Goal: Use online tool/utility: Utilize a website feature to perform a specific function

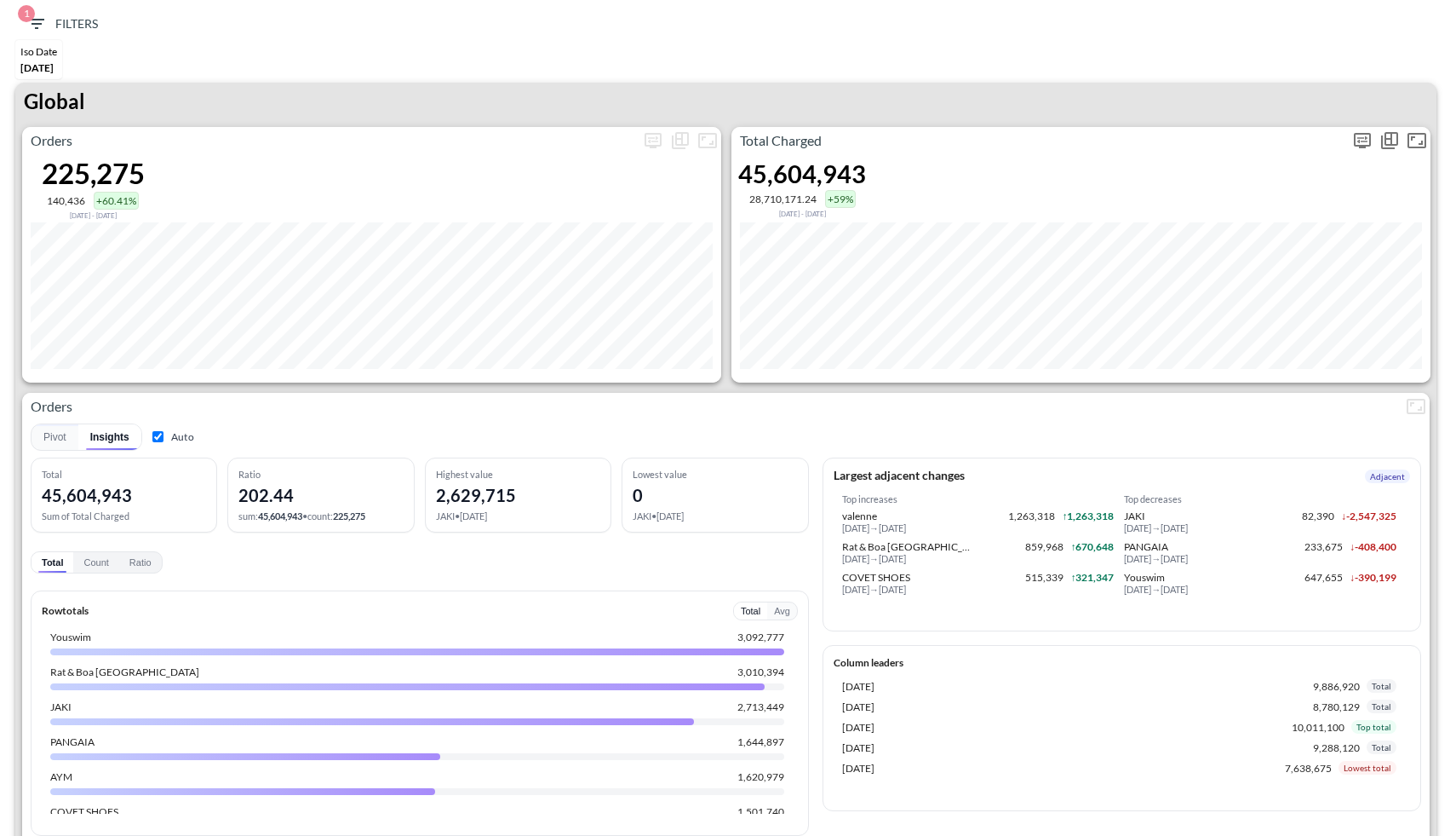
click at [1365, 140] on icon "more" at bounding box center [1362, 140] width 21 height 21
click at [1252, 271] on body "BI.P.EYE, Interactive Analytics Dashboards 1 Filters Iso Date [DATE] Global Ord…" at bounding box center [728, 418] width 1456 height 836
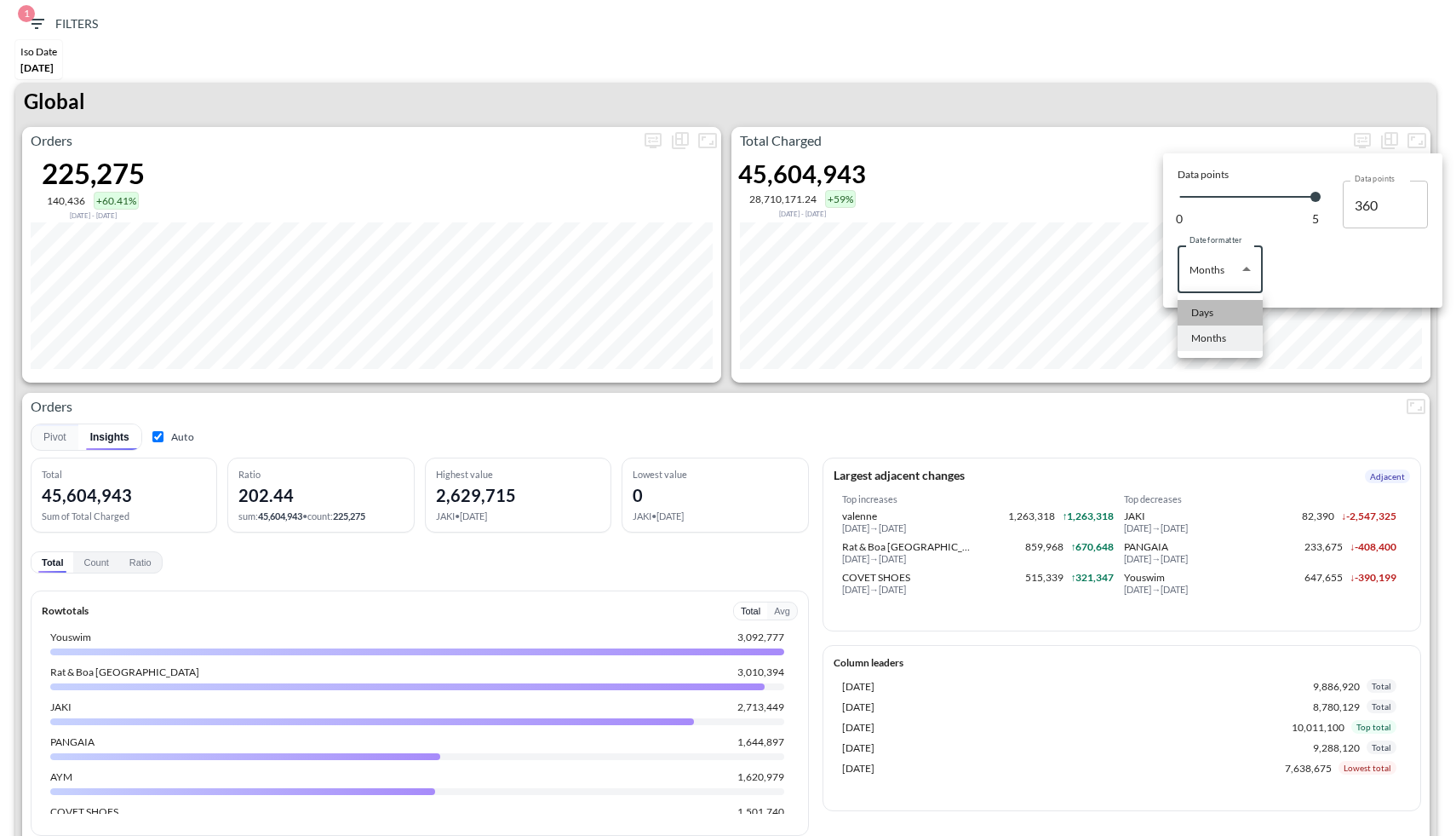
click at [1229, 317] on li "Days" at bounding box center [1221, 313] width 86 height 26
type input "Days"
type input "142"
click at [1080, 153] on div at bounding box center [728, 418] width 1456 height 836
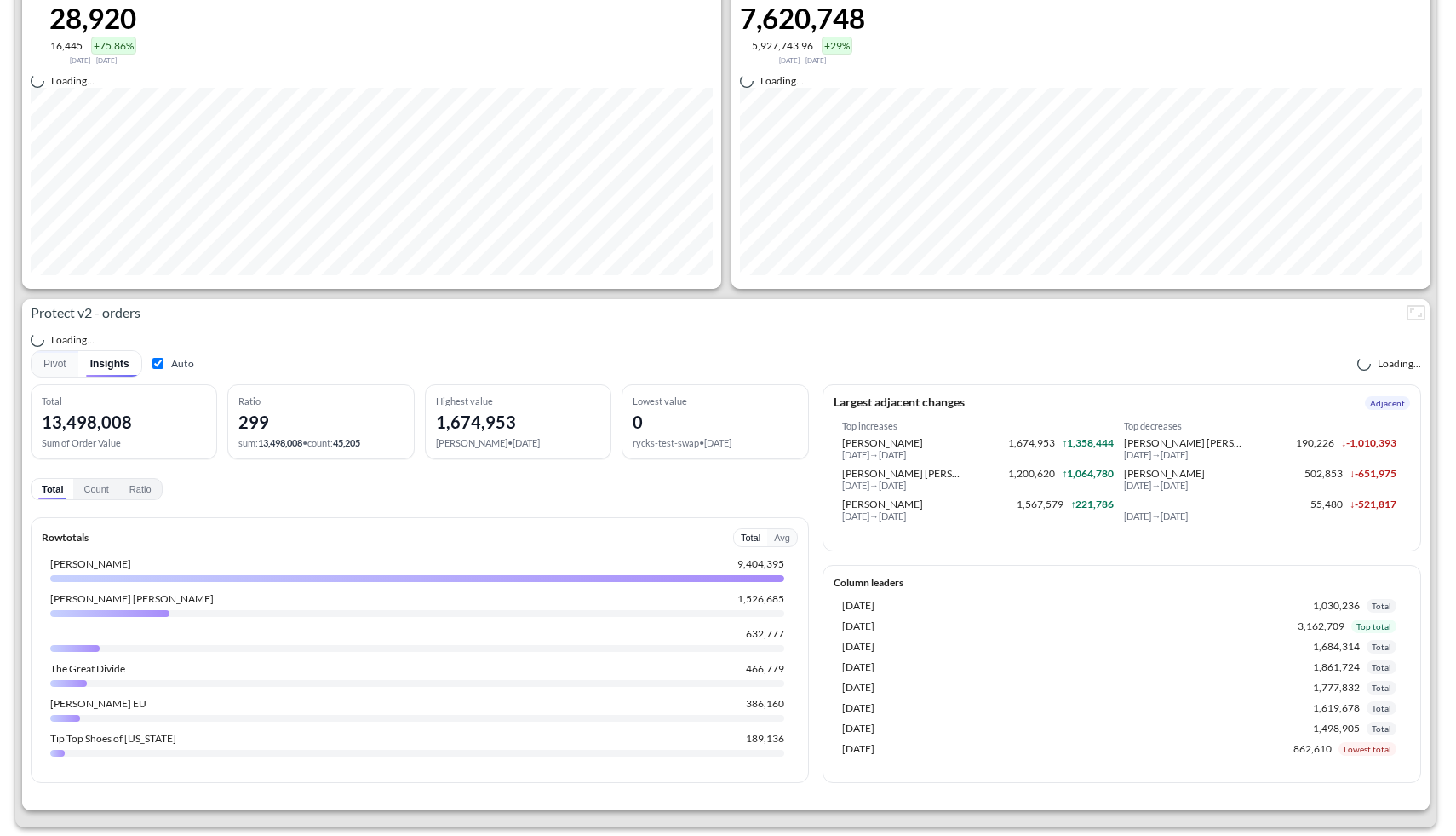
scroll to position [2823, 0]
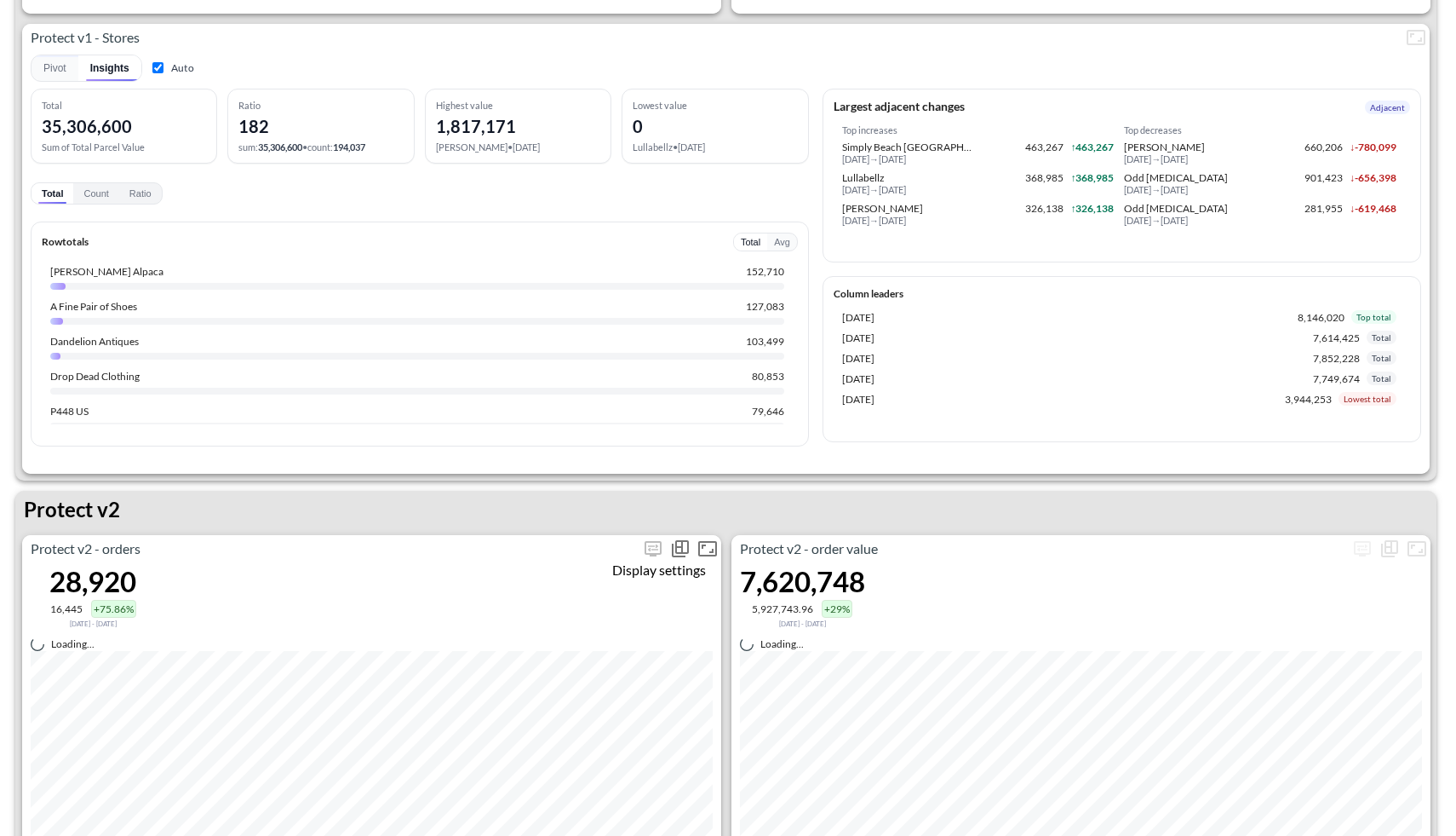
click at [647, 556] on span "Display settings" at bounding box center [652, 548] width 27 height 27
click at [648, 539] on span "Display settings" at bounding box center [652, 548] width 27 height 27
click at [651, 548] on span "Display settings" at bounding box center [652, 548] width 27 height 27
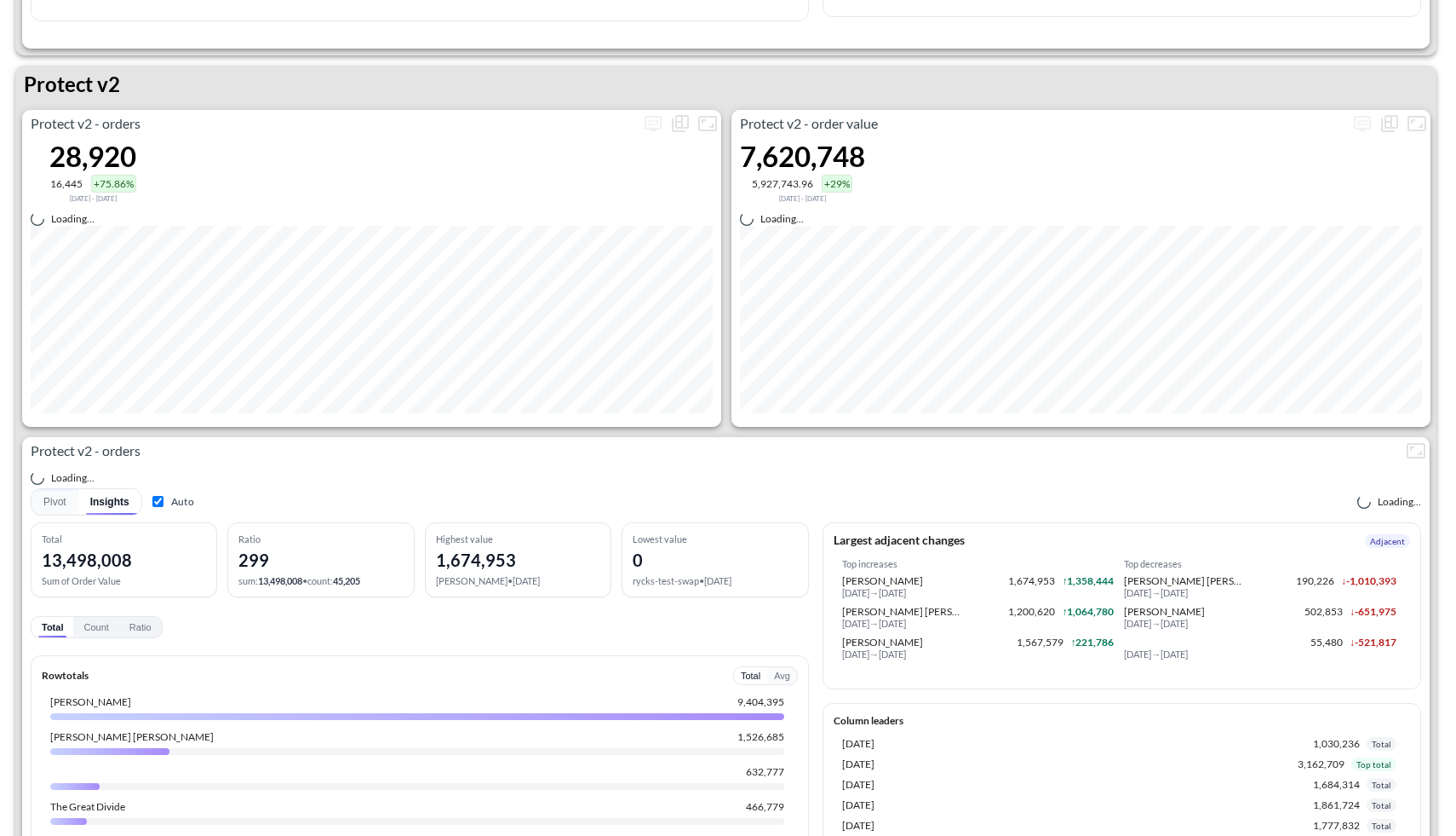
scroll to position [3254, 0]
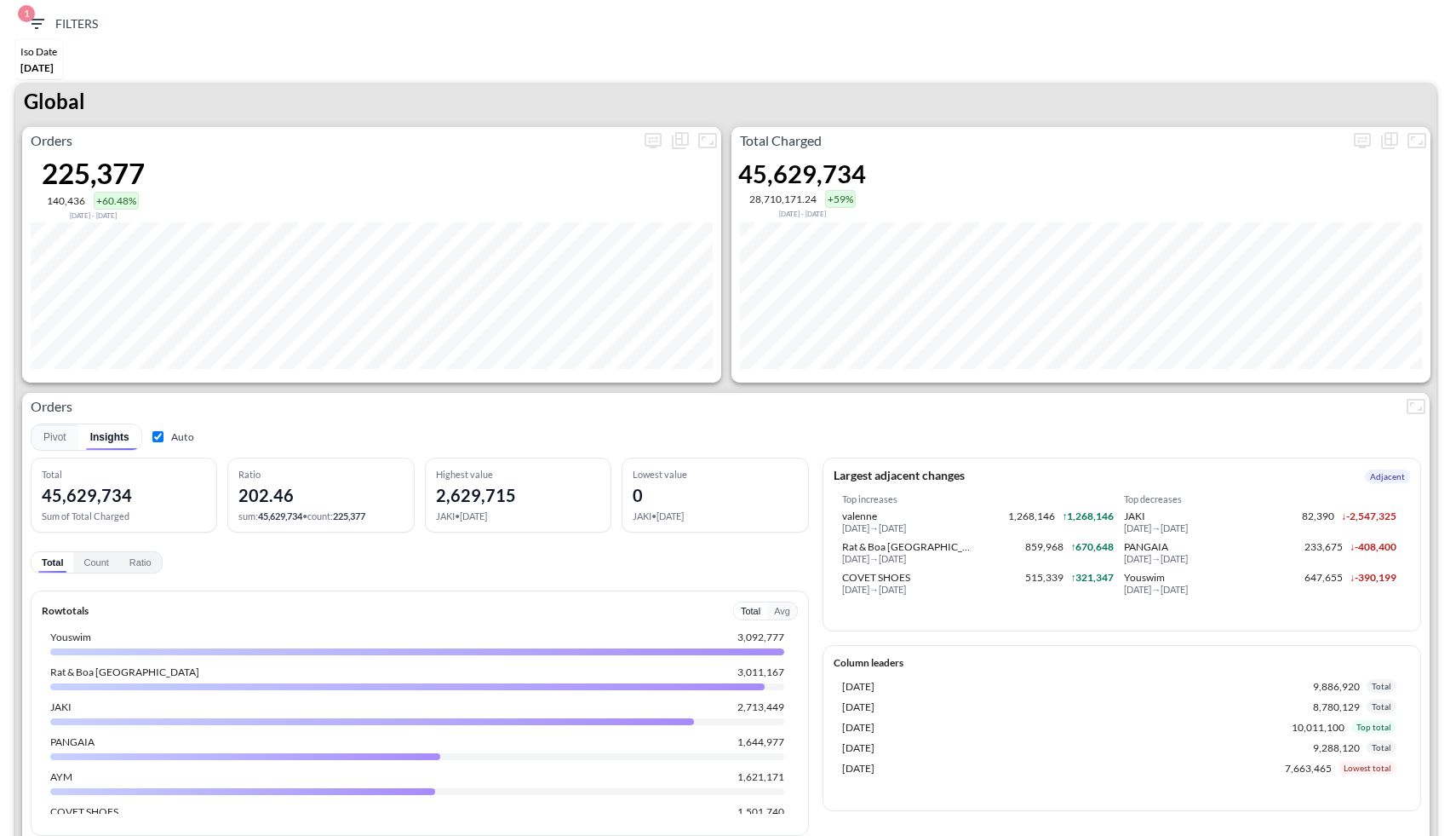
scroll to position [3254, 0]
